Goal: Task Accomplishment & Management: Use online tool/utility

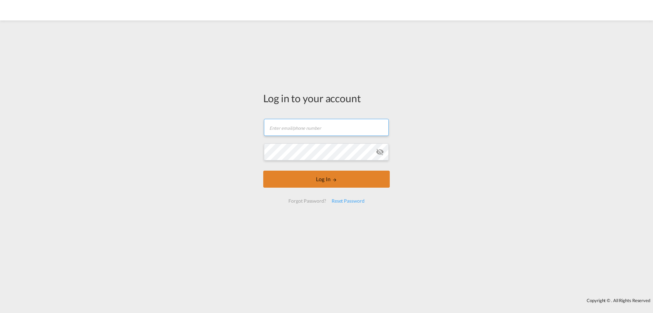
type input "[EMAIL_ADDRESS][PERSON_NAME][DOMAIN_NAME]"
click at [292, 175] on button "Log In" at bounding box center [326, 178] width 127 height 17
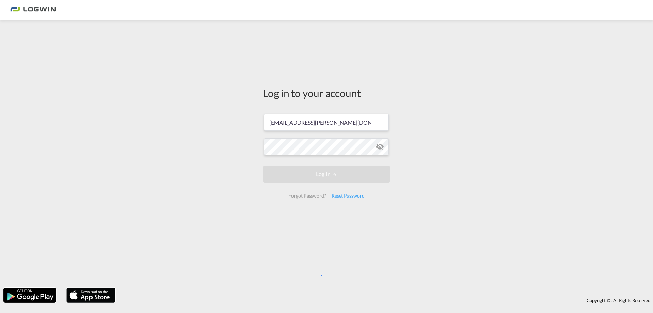
click at [419, 110] on div "Log in to your account samira.demel@logwin-logistics.com Log In Forgot Password…" at bounding box center [326, 154] width 653 height 260
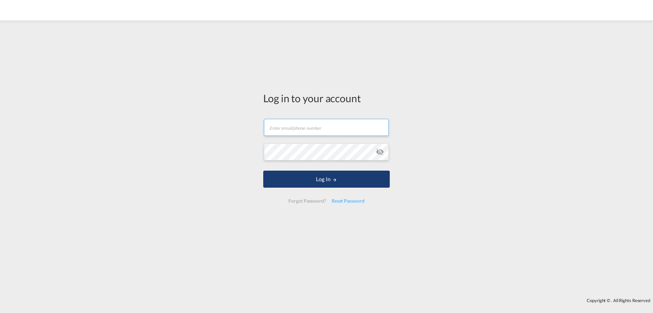
type input "[EMAIL_ADDRESS][PERSON_NAME][DOMAIN_NAME]"
click at [314, 175] on button "Log In" at bounding box center [326, 178] width 127 height 17
type input "[EMAIL_ADDRESS][PERSON_NAME][DOMAIN_NAME]"
click at [328, 186] on button "Log In" at bounding box center [326, 178] width 127 height 17
type input "[EMAIL_ADDRESS][PERSON_NAME][DOMAIN_NAME]"
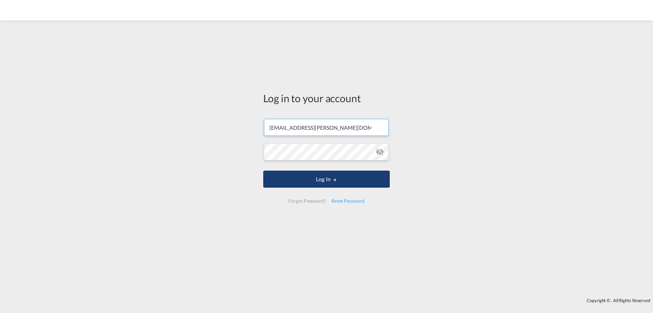
click at [290, 177] on button "Log In" at bounding box center [326, 178] width 127 height 17
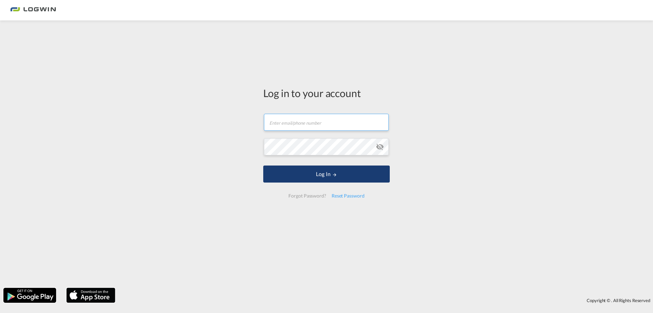
type input "[EMAIL_ADDRESS][PERSON_NAME][DOMAIN_NAME]"
click at [322, 175] on button "Log In" at bounding box center [326, 173] width 127 height 17
